Goal: Task Accomplishment & Management: Manage account settings

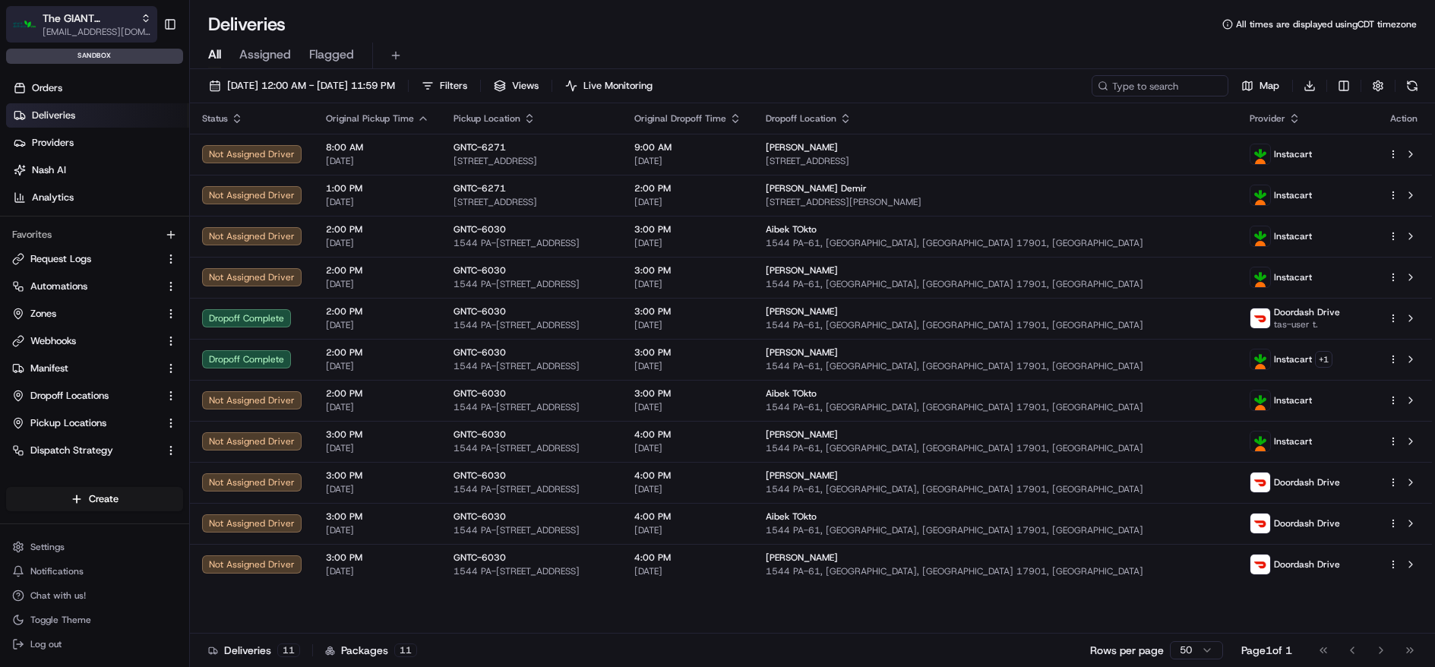
click at [68, 23] on span "The GIANT Company" at bounding box center [89, 18] width 92 height 15
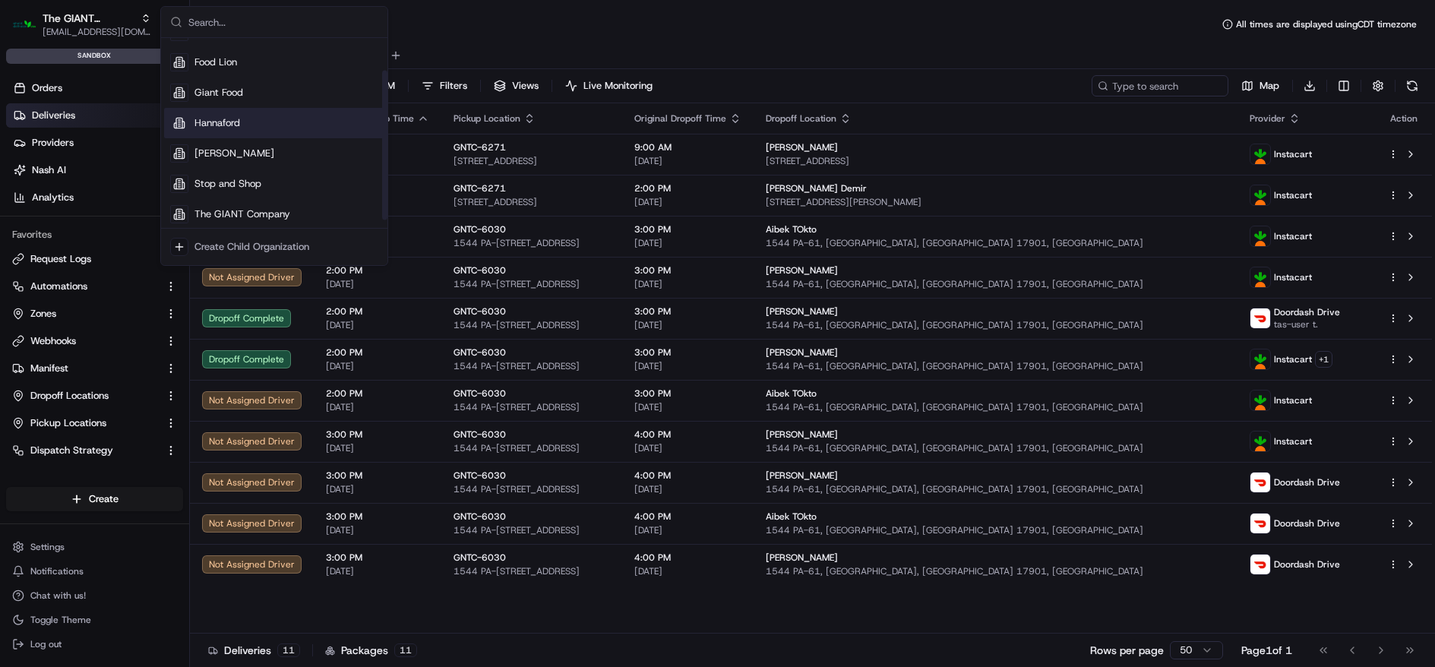
scroll to position [52, 0]
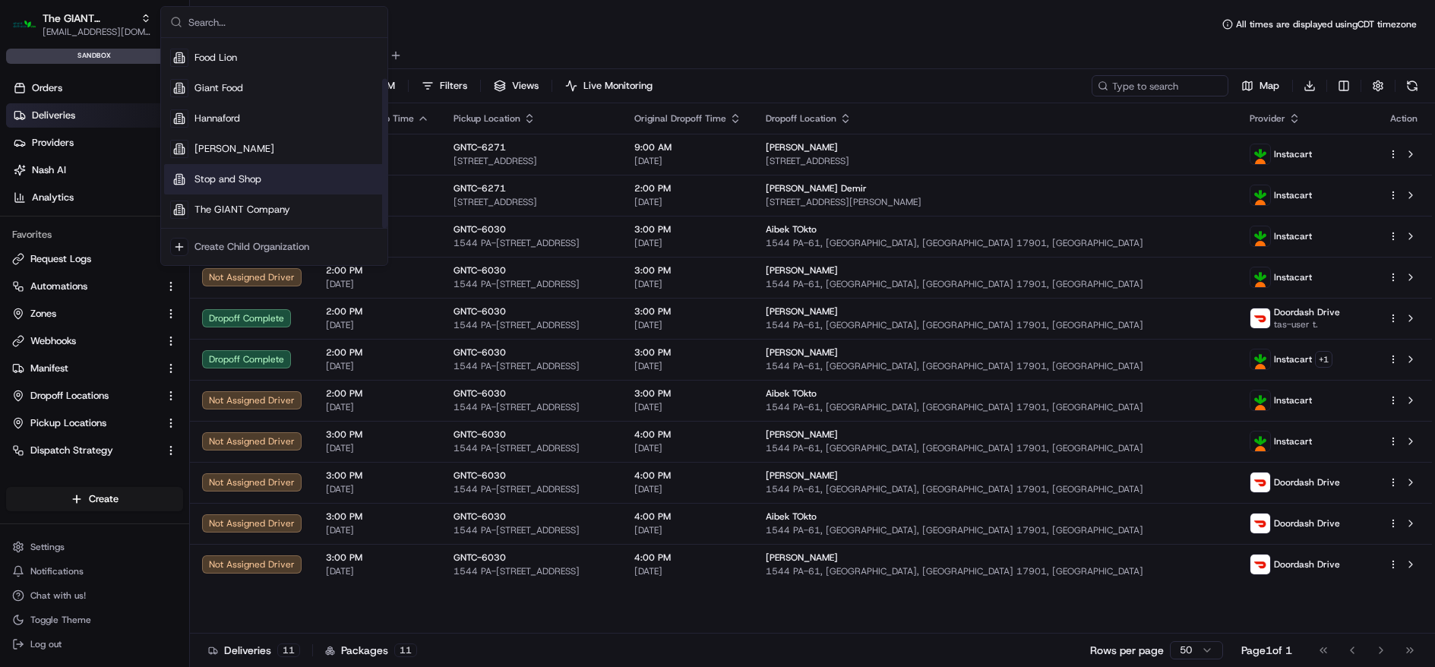
click at [252, 172] on span "Stop and Shop" at bounding box center [227, 179] width 67 height 14
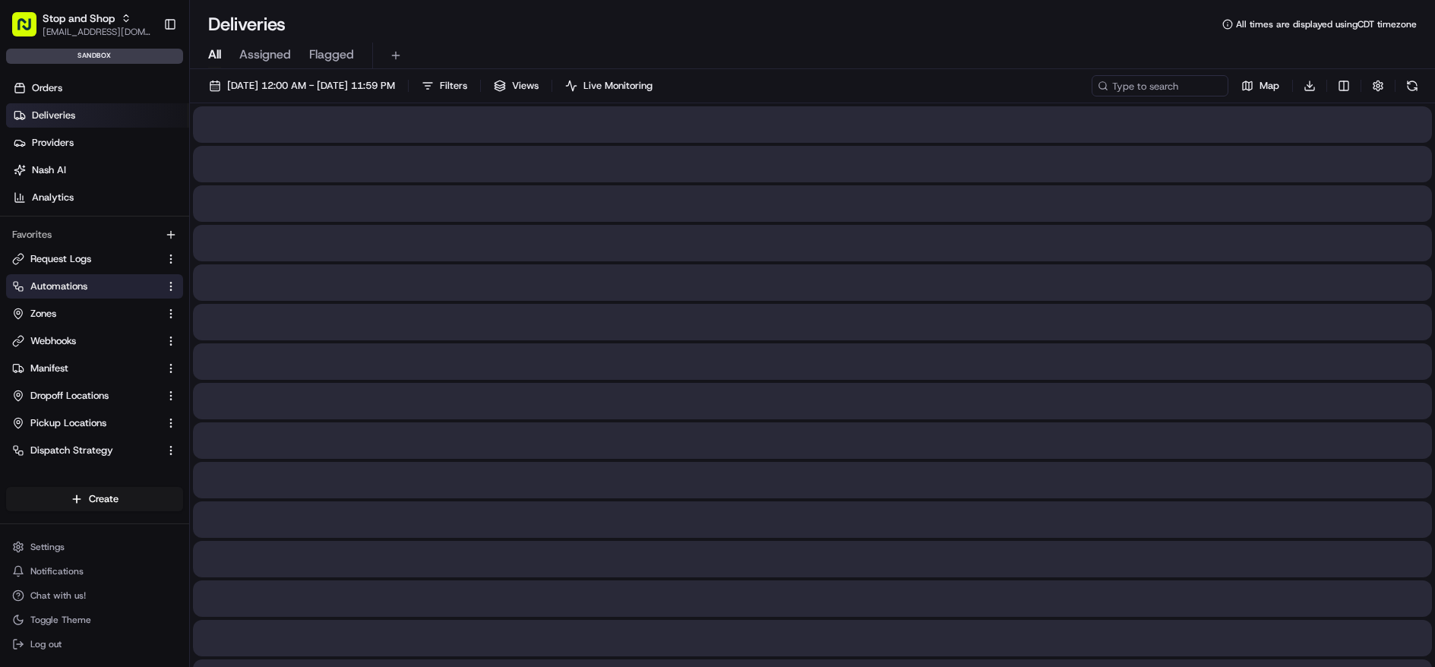
click at [94, 281] on link "Automations" at bounding box center [85, 287] width 147 height 14
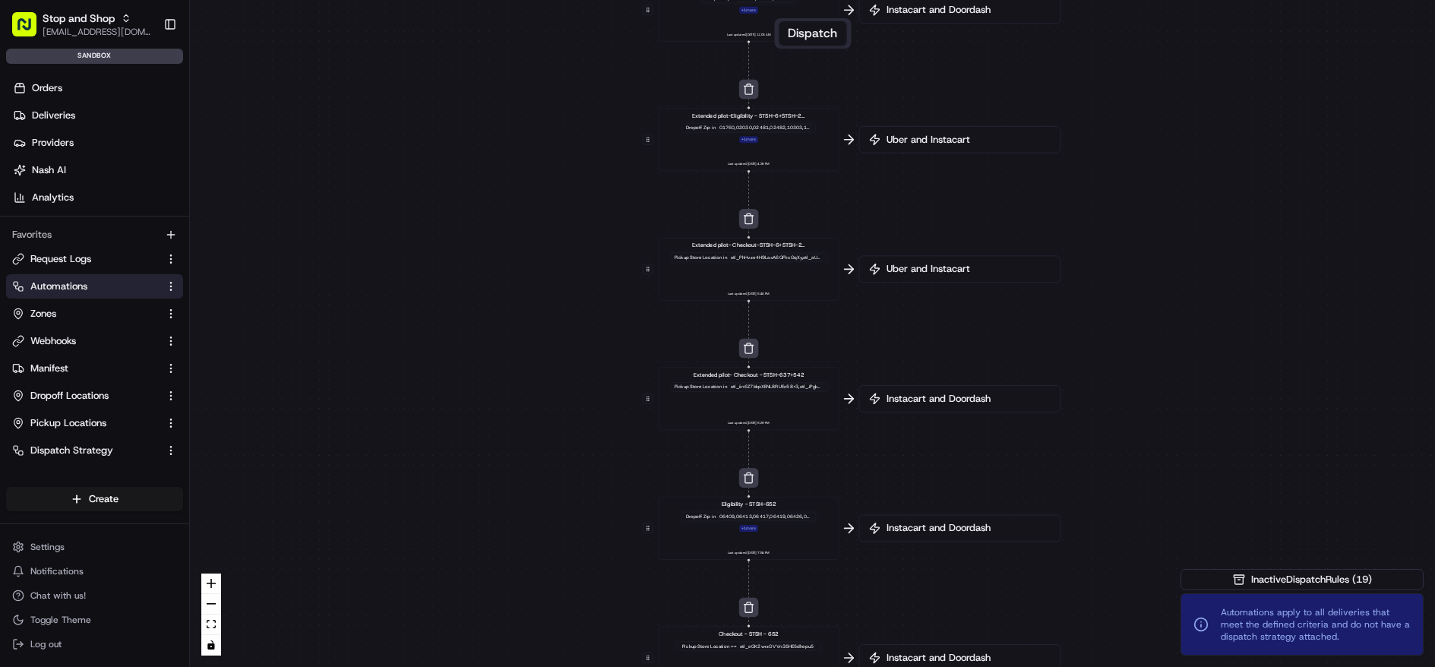
drag, startPoint x: 1106, startPoint y: 246, endPoint x: 1058, endPoint y: 163, distance: 96.3
click at [1058, 163] on div "0 0 0 0 0 0 0 0 0 0 Order / Delivery Received Eligibility - STSH-2571 Dropoff Z…" at bounding box center [812, 333] width 1245 height 667
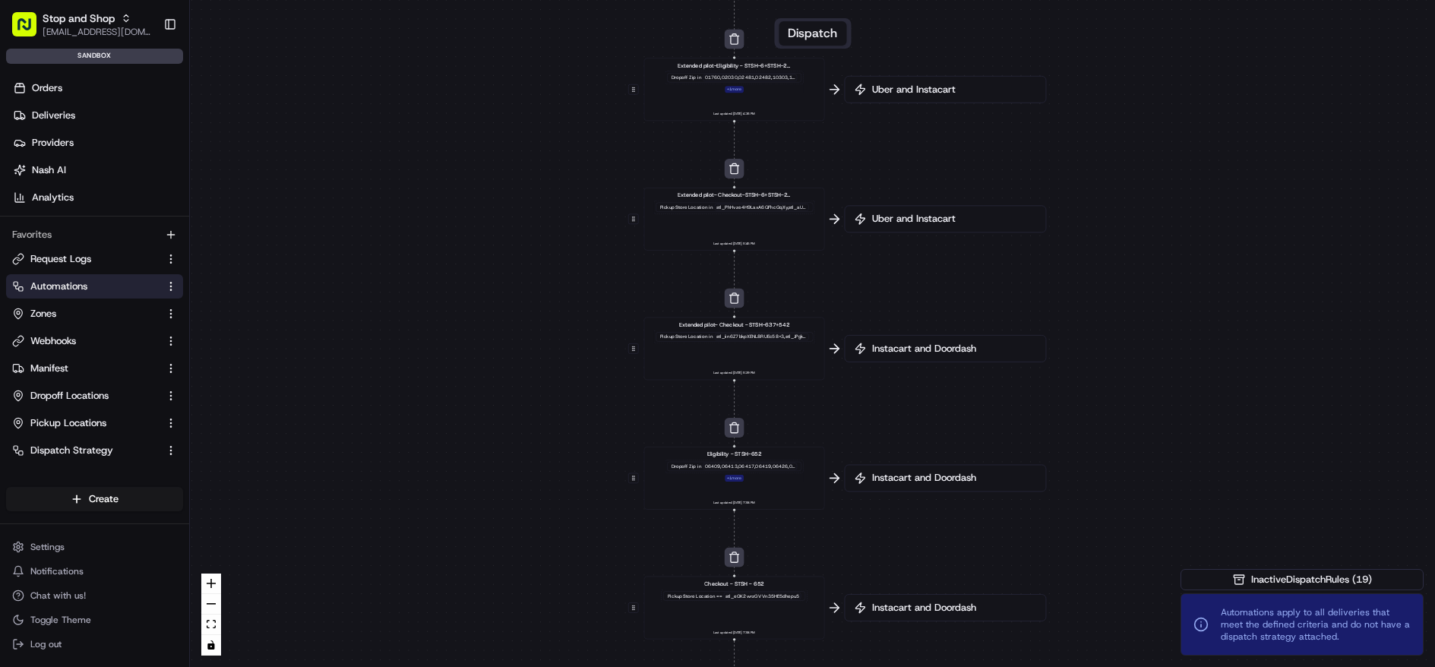
drag, startPoint x: 1103, startPoint y: 340, endPoint x: 1089, endPoint y: 289, distance: 52.2
click at [1089, 289] on div "0 0 0 0 0 0 0 0 0 0 Order / Delivery Received Eligibility - STSH-2571 Dropoff Z…" at bounding box center [812, 333] width 1245 height 667
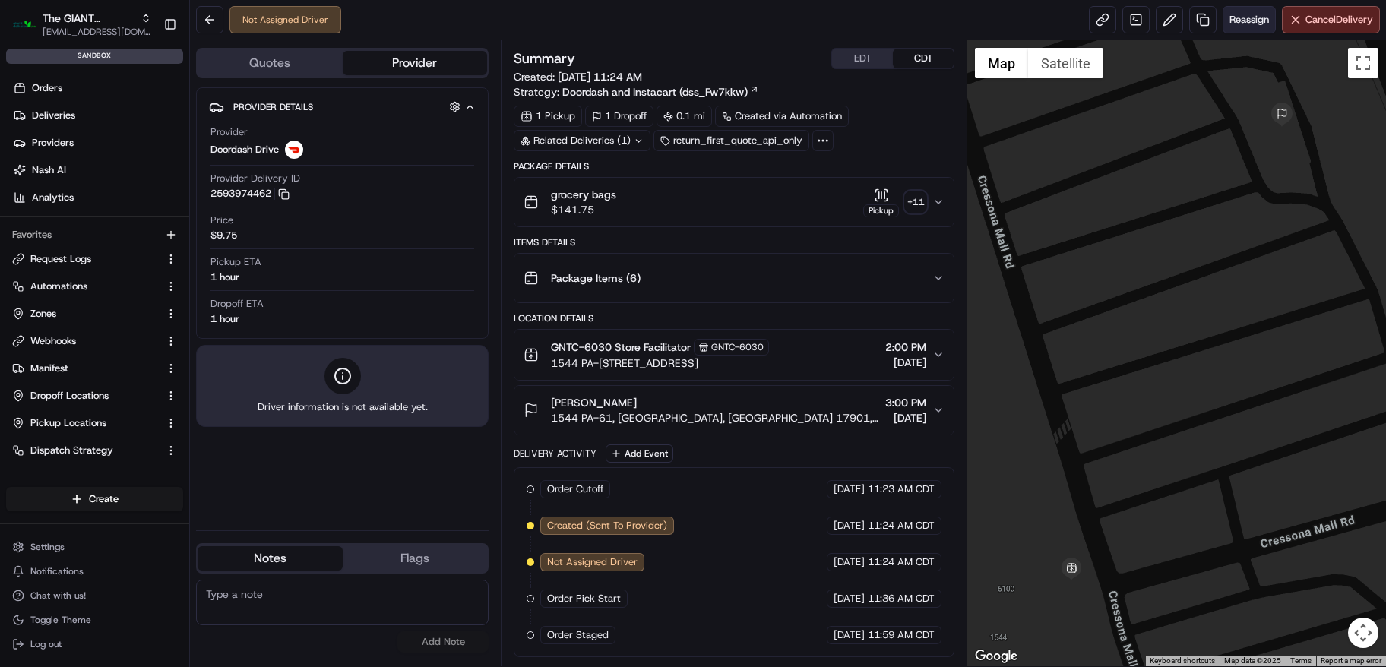
click at [1244, 16] on span "Reassign" at bounding box center [1249, 20] width 40 height 14
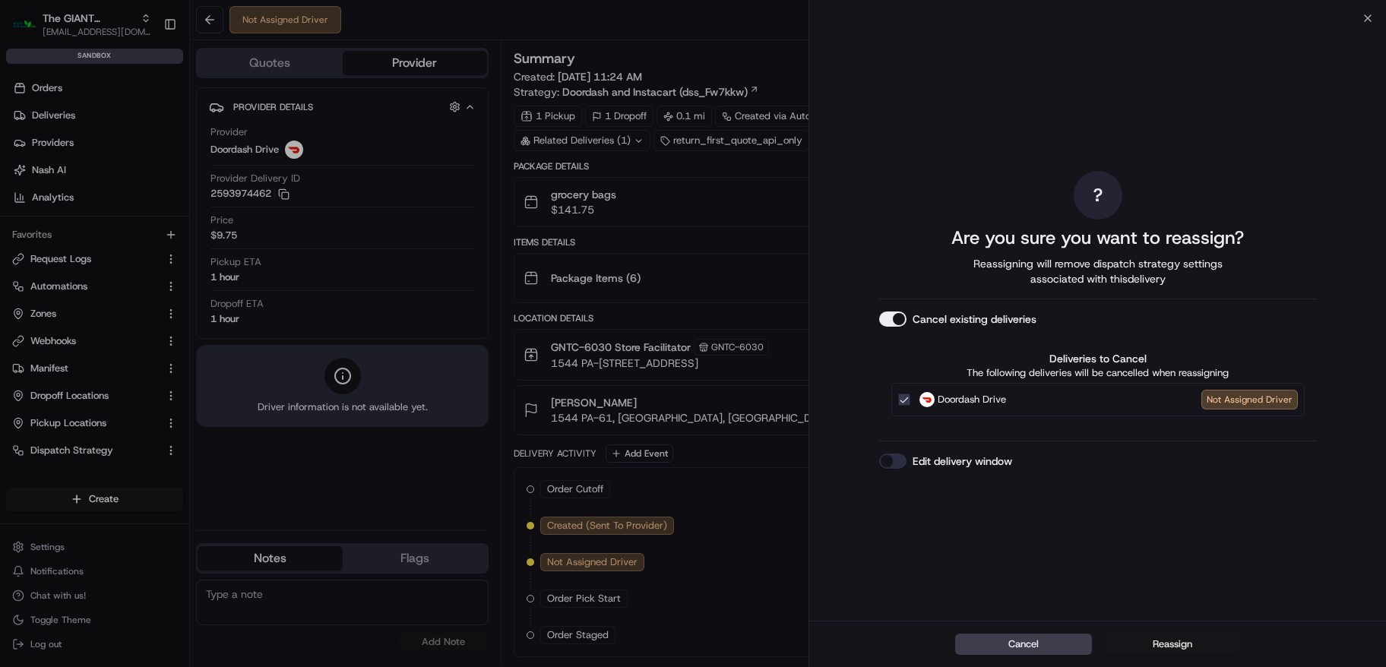
click at [1190, 639] on button "Reassign" at bounding box center [1172, 644] width 137 height 21
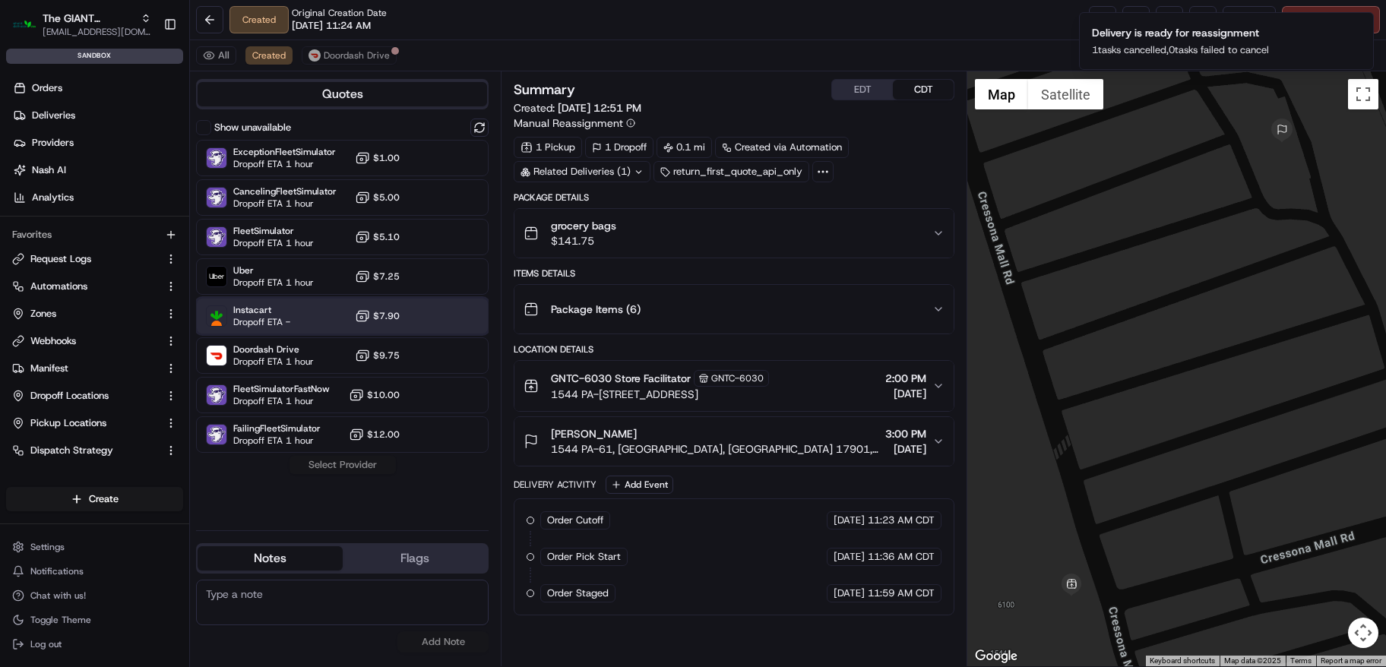
click at [268, 321] on span "Dropoff ETA -" at bounding box center [261, 322] width 57 height 12
click at [332, 471] on button "Assign Provider" at bounding box center [343, 465] width 108 height 18
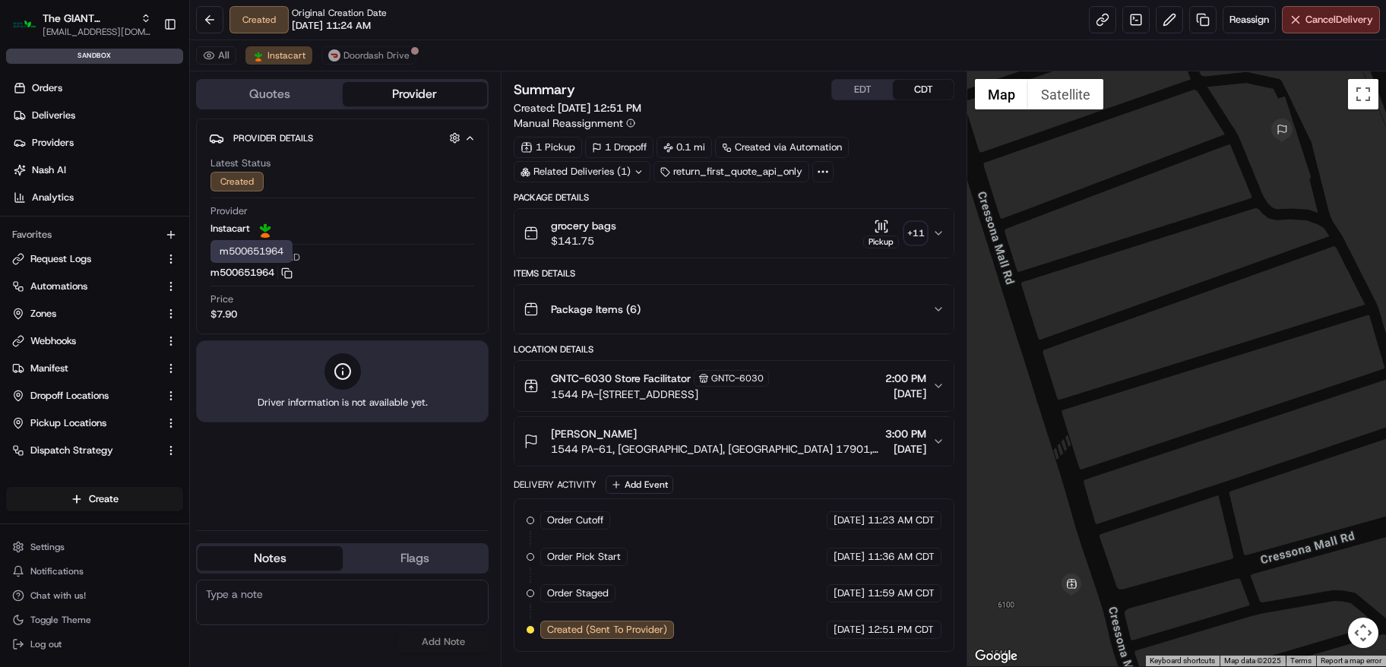
click at [289, 278] on button "m500651964 Copy m500651964" at bounding box center [251, 273] width 82 height 14
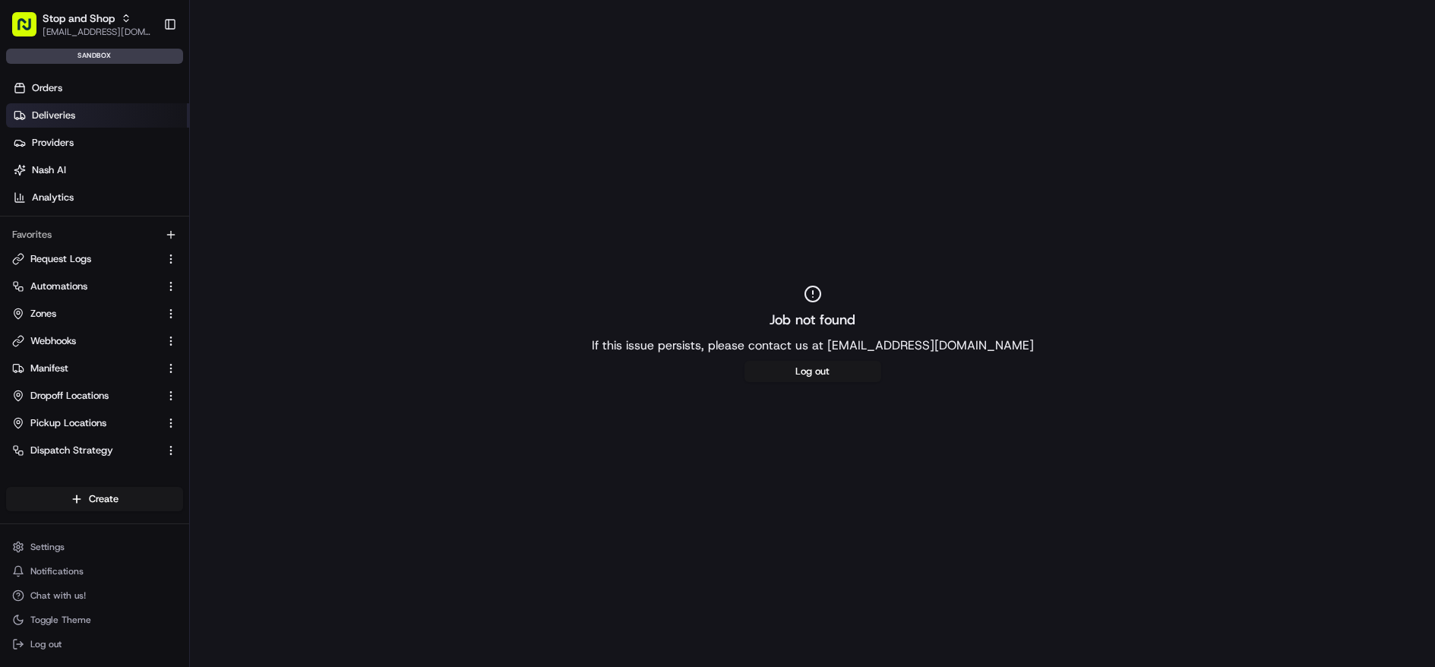
click at [128, 115] on link "Deliveries" at bounding box center [97, 115] width 183 height 24
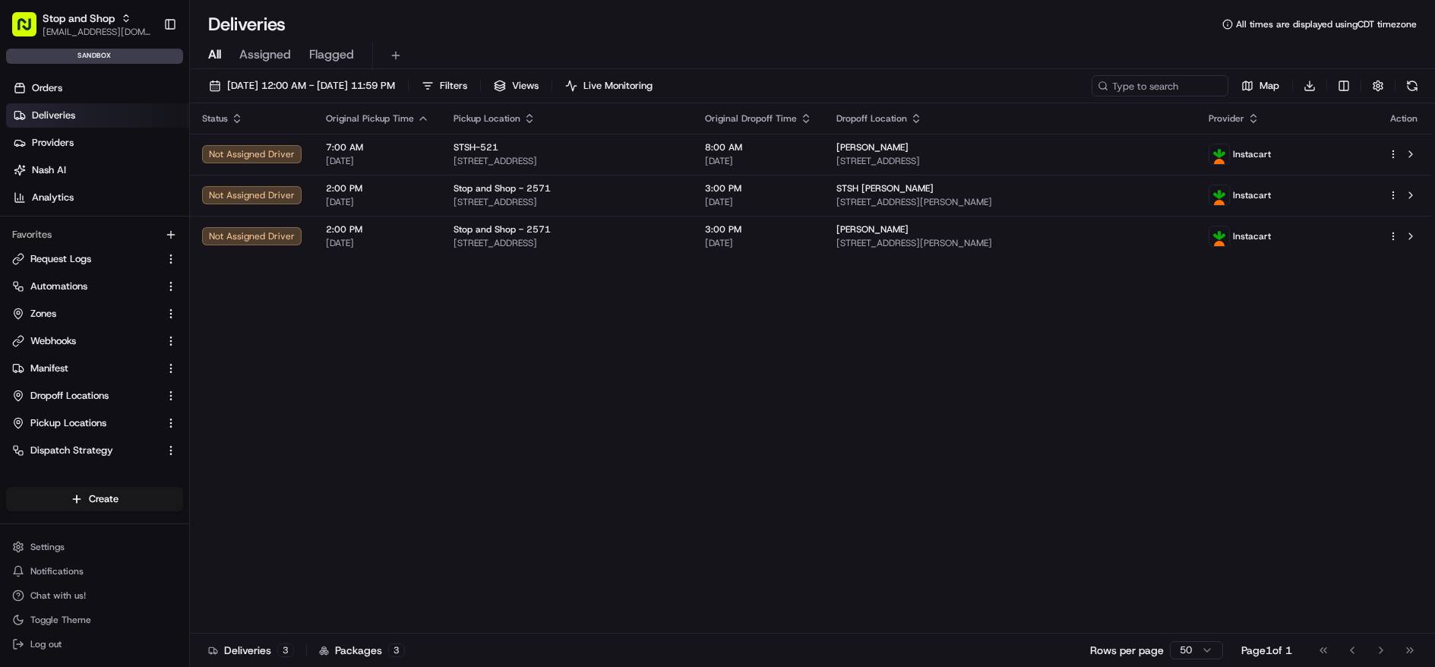
click at [124, 117] on link "Deliveries" at bounding box center [97, 115] width 183 height 24
click at [1411, 84] on button at bounding box center [1412, 85] width 21 height 21
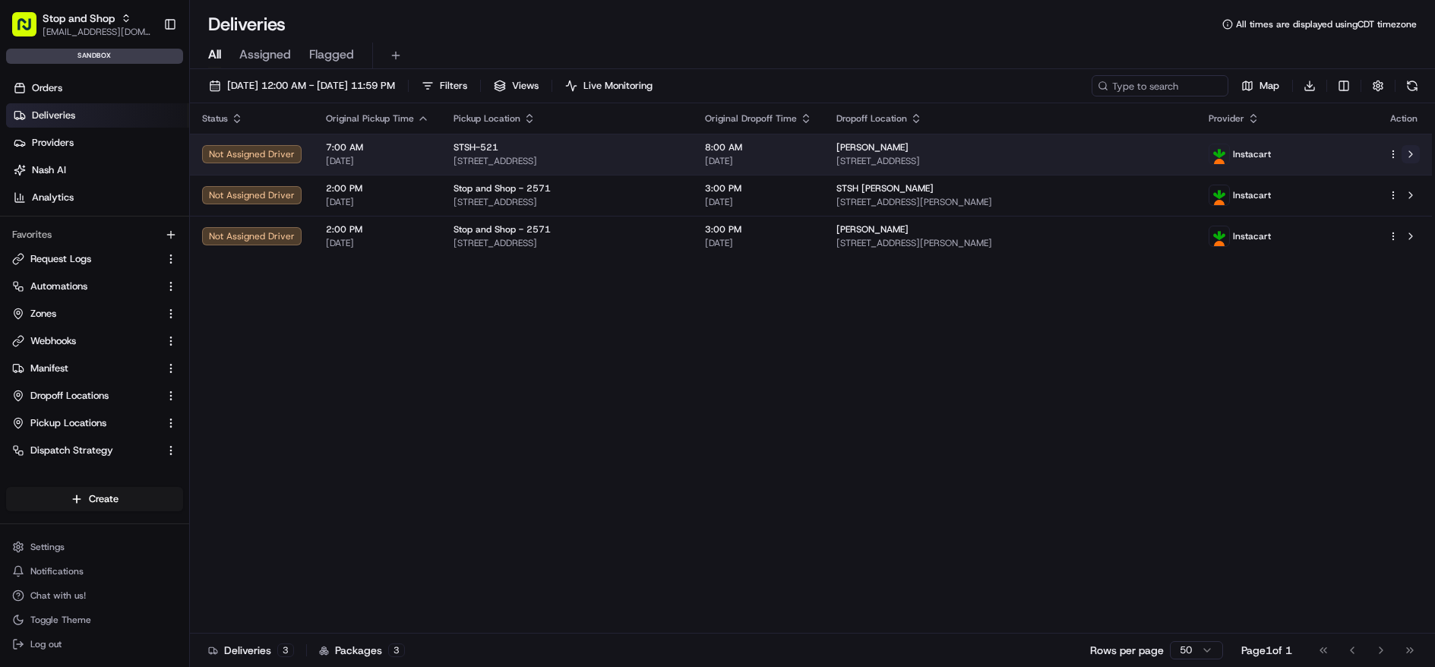
click at [1406, 163] on button at bounding box center [1411, 154] width 18 height 18
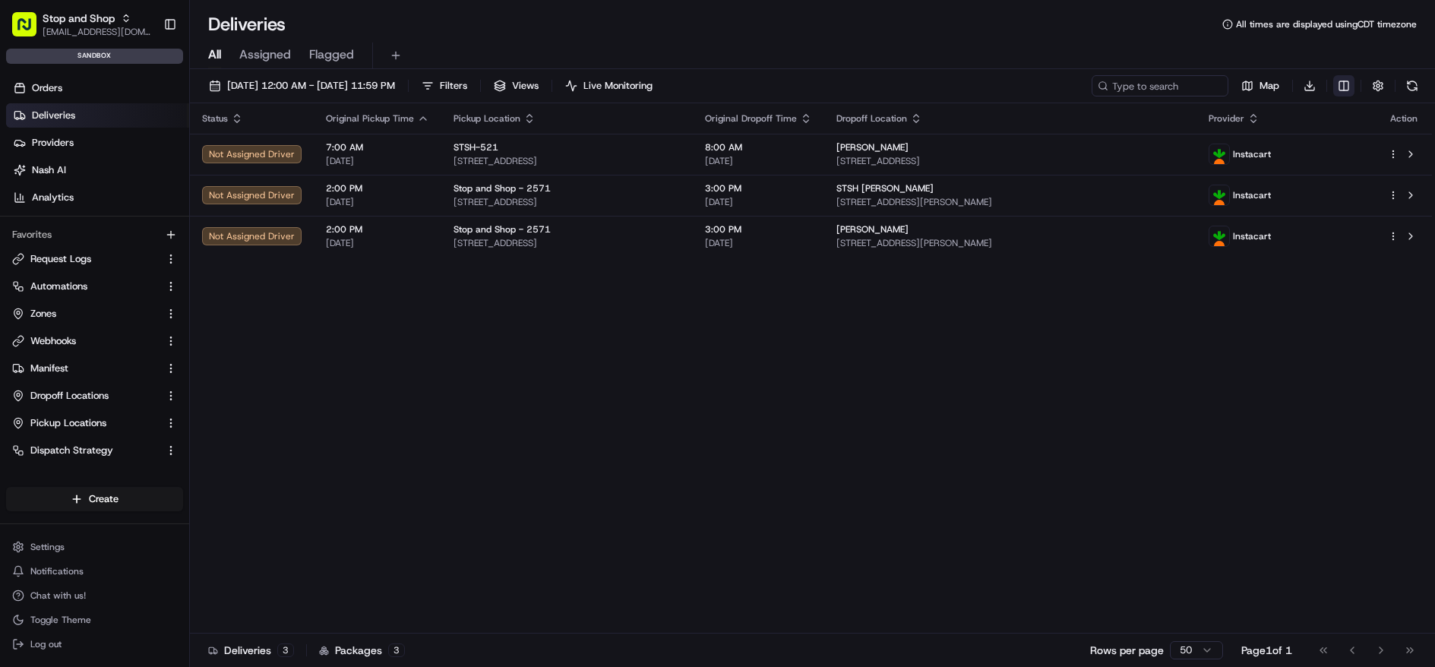
click at [1347, 78] on html "Stop and Shop asiyat.adzhieva@adusa.com Toggle Sidebar sandbox Orders Deliverie…" at bounding box center [717, 333] width 1435 height 667
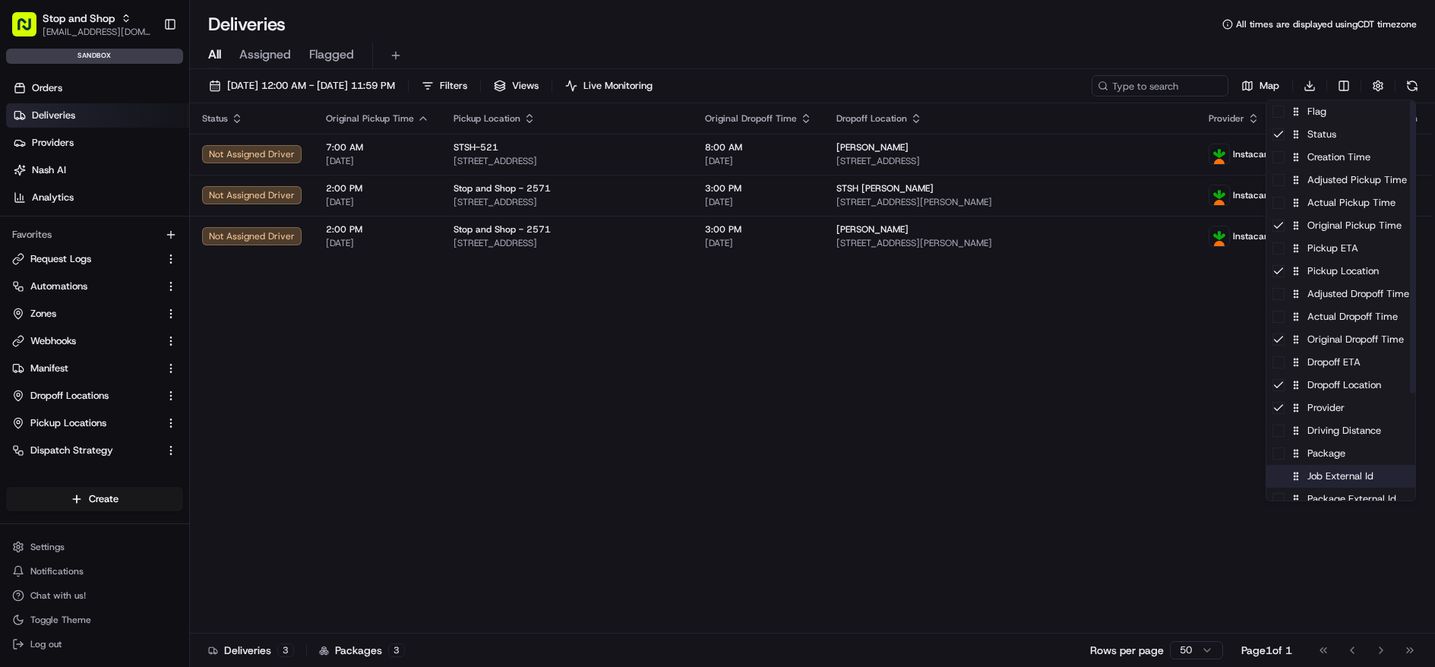
click at [1346, 474] on div "Job External Id" at bounding box center [1341, 476] width 149 height 23
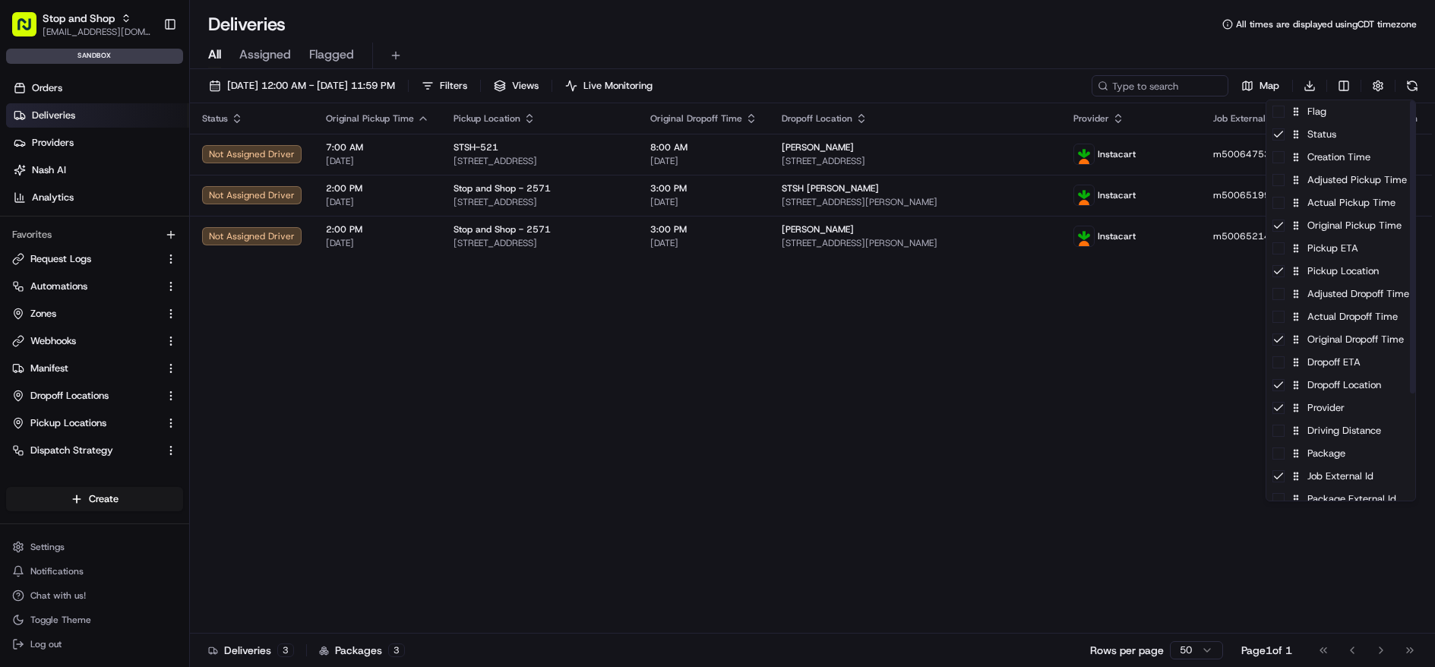
click at [1109, 406] on html "Stop and Shop asiyat.adzhieva@adusa.com Toggle Sidebar sandbox Orders Deliverie…" at bounding box center [717, 333] width 1435 height 667
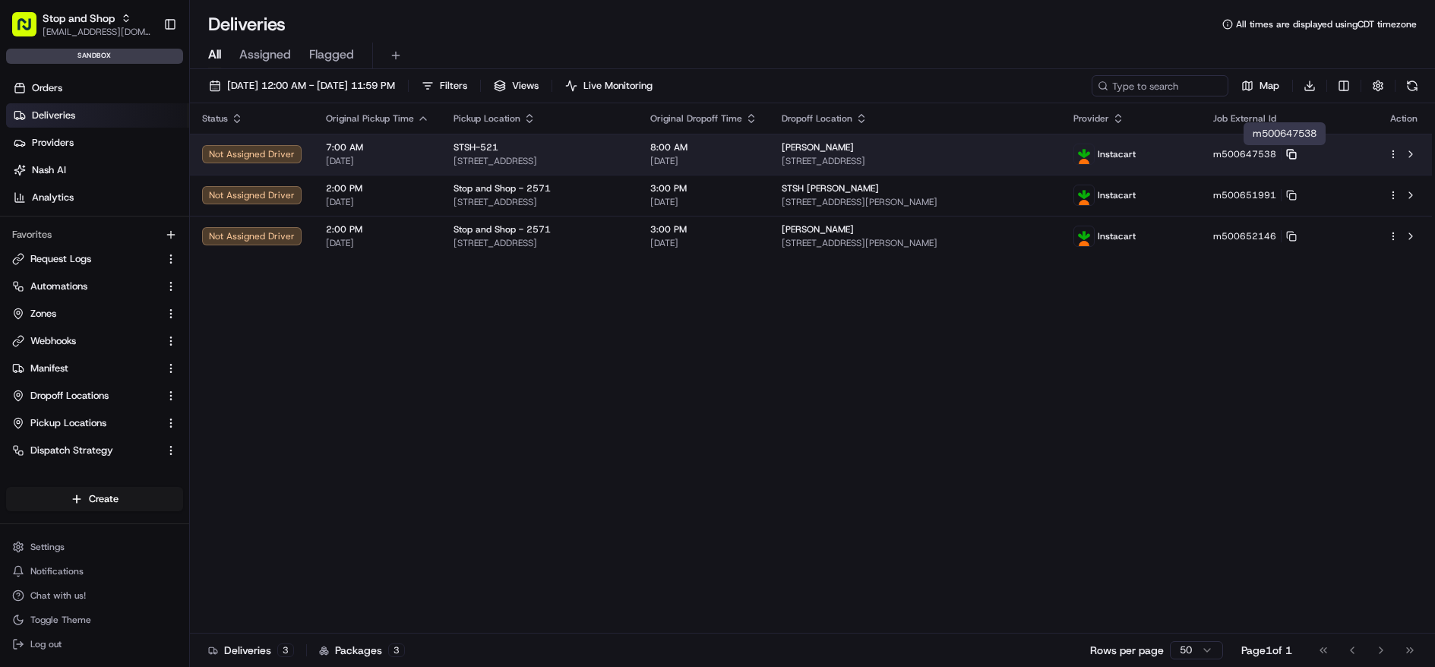
click at [1297, 154] on icon at bounding box center [1291, 154] width 11 height 11
